Goal: Check status: Check status

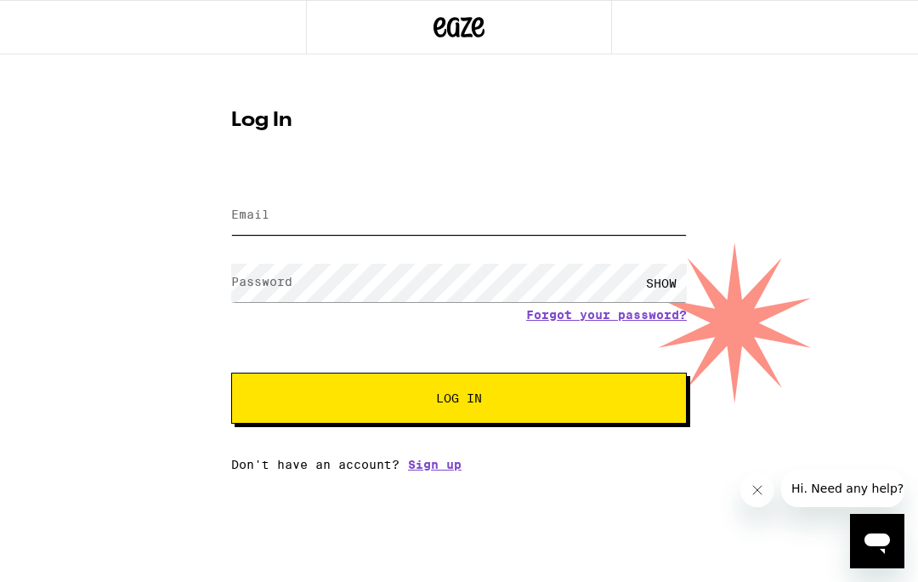
type input "[EMAIL_ADDRESS][DOMAIN_NAME]"
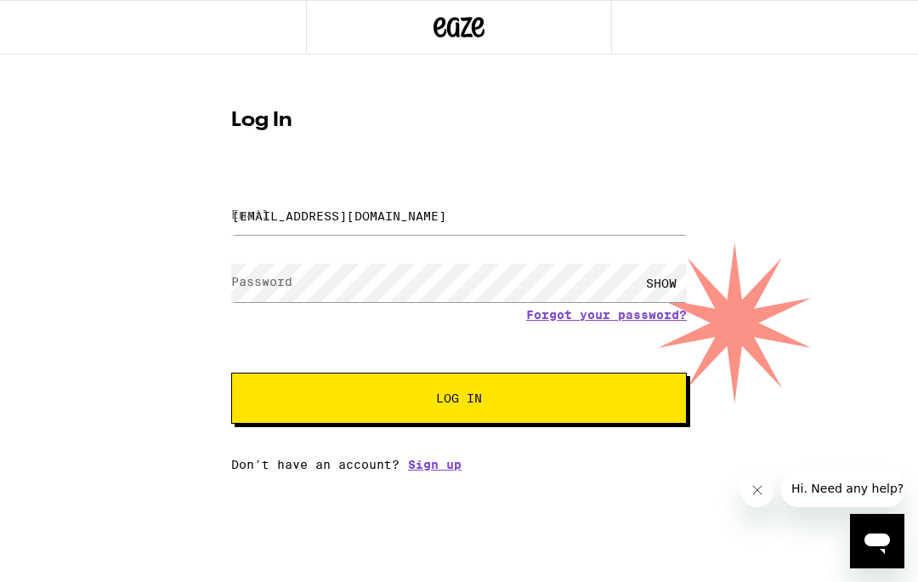
click at [459, 400] on button "Log In" at bounding box center [459, 397] width 456 height 51
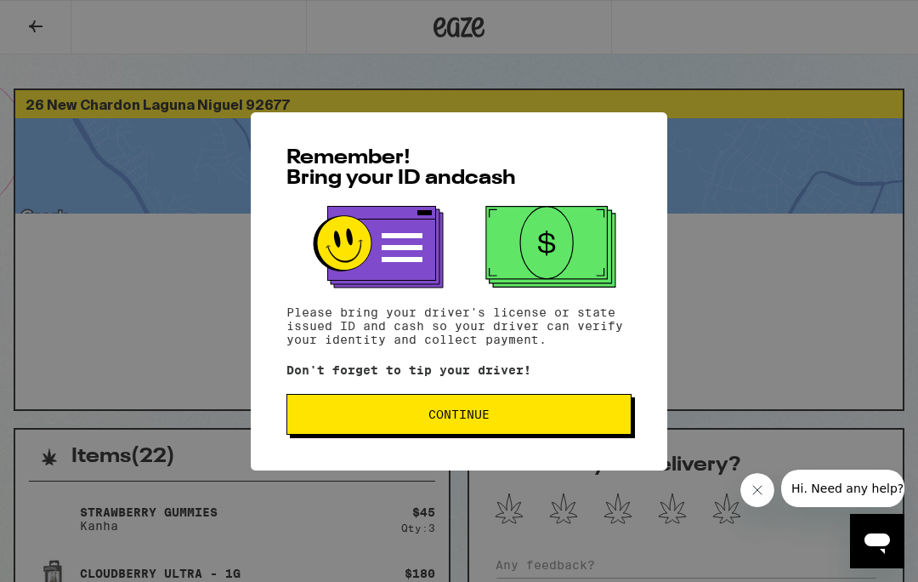
click at [569, 416] on span "Continue" at bounding box center [459, 414] width 316 height 12
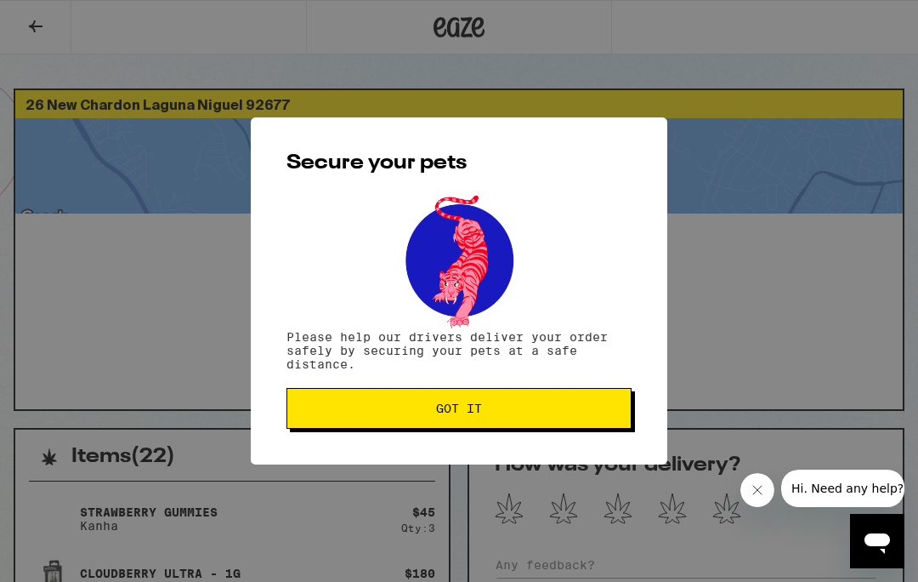
click at [542, 410] on span "Got it" at bounding box center [459, 408] width 316 height 12
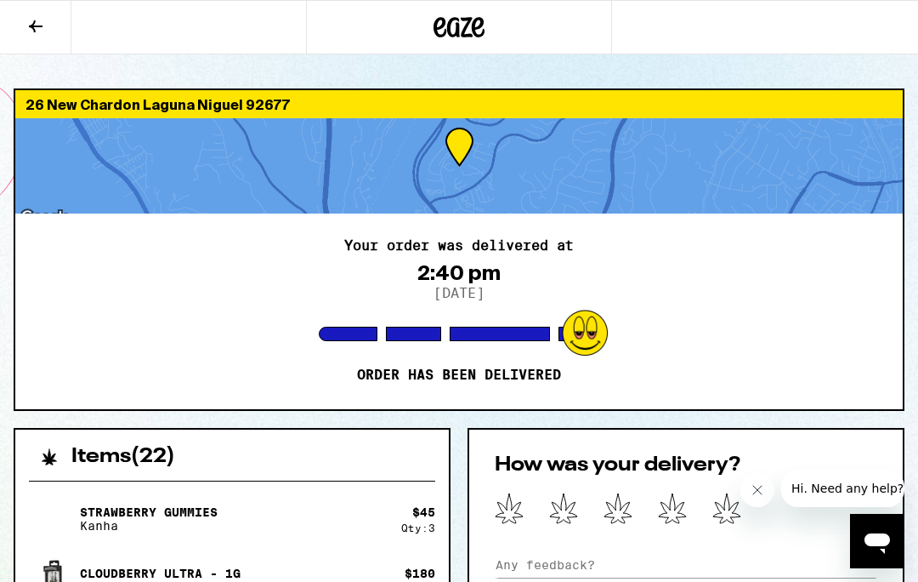
click at [735, 512] on icon at bounding box center [726, 507] width 29 height 31
